Goal: Browse casually

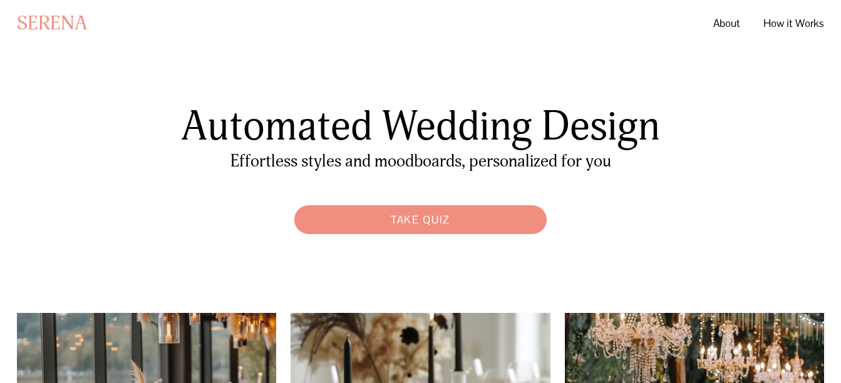
click at [726, 21] on link "About" at bounding box center [726, 23] width 27 height 23
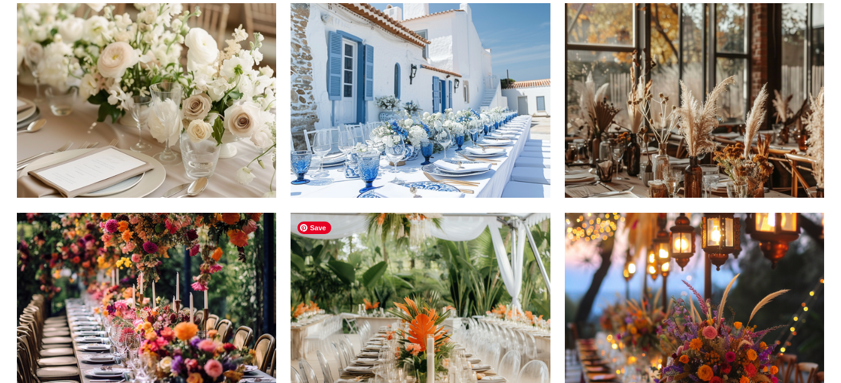
scroll to position [729, 0]
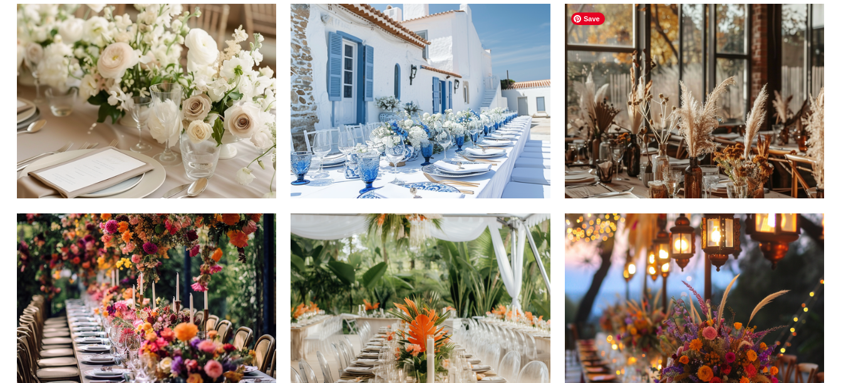
click at [690, 104] on img at bounding box center [694, 101] width 259 height 195
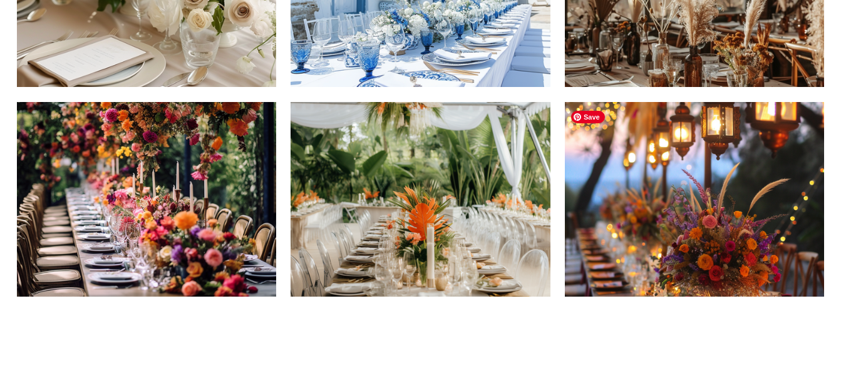
scroll to position [841, 0]
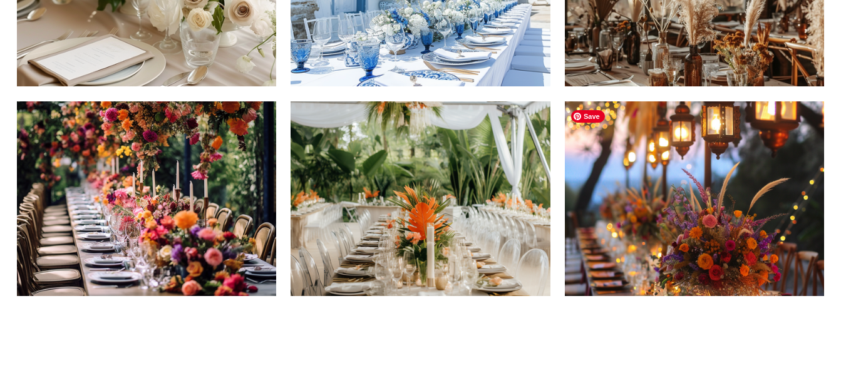
click at [712, 254] on img at bounding box center [694, 198] width 259 height 195
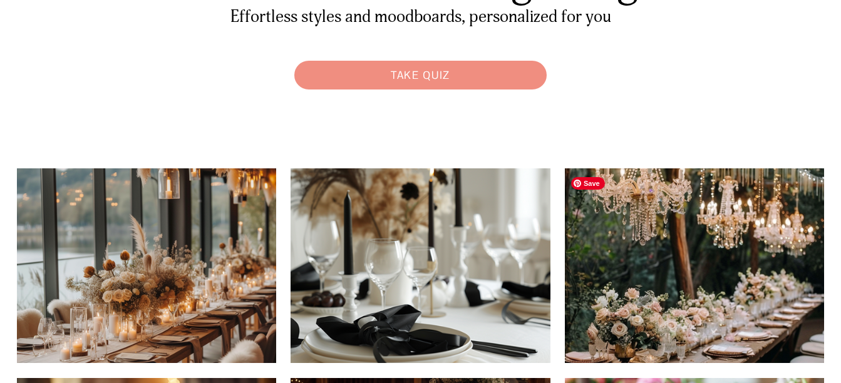
scroll to position [0, 0]
